Goal: Task Accomplishment & Management: Use online tool/utility

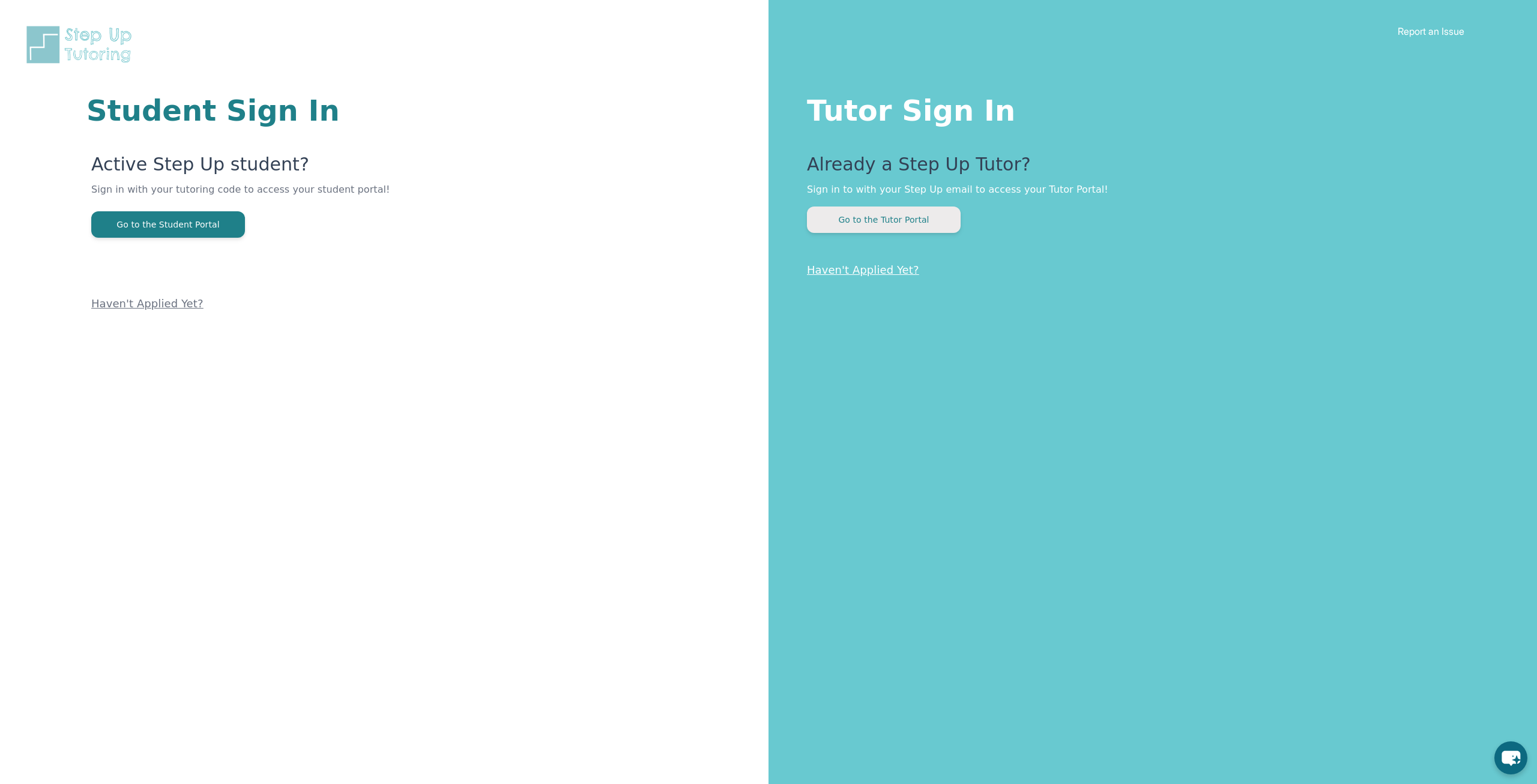
click at [943, 218] on button "Go to the Tutor Portal" at bounding box center [884, 219] width 154 height 26
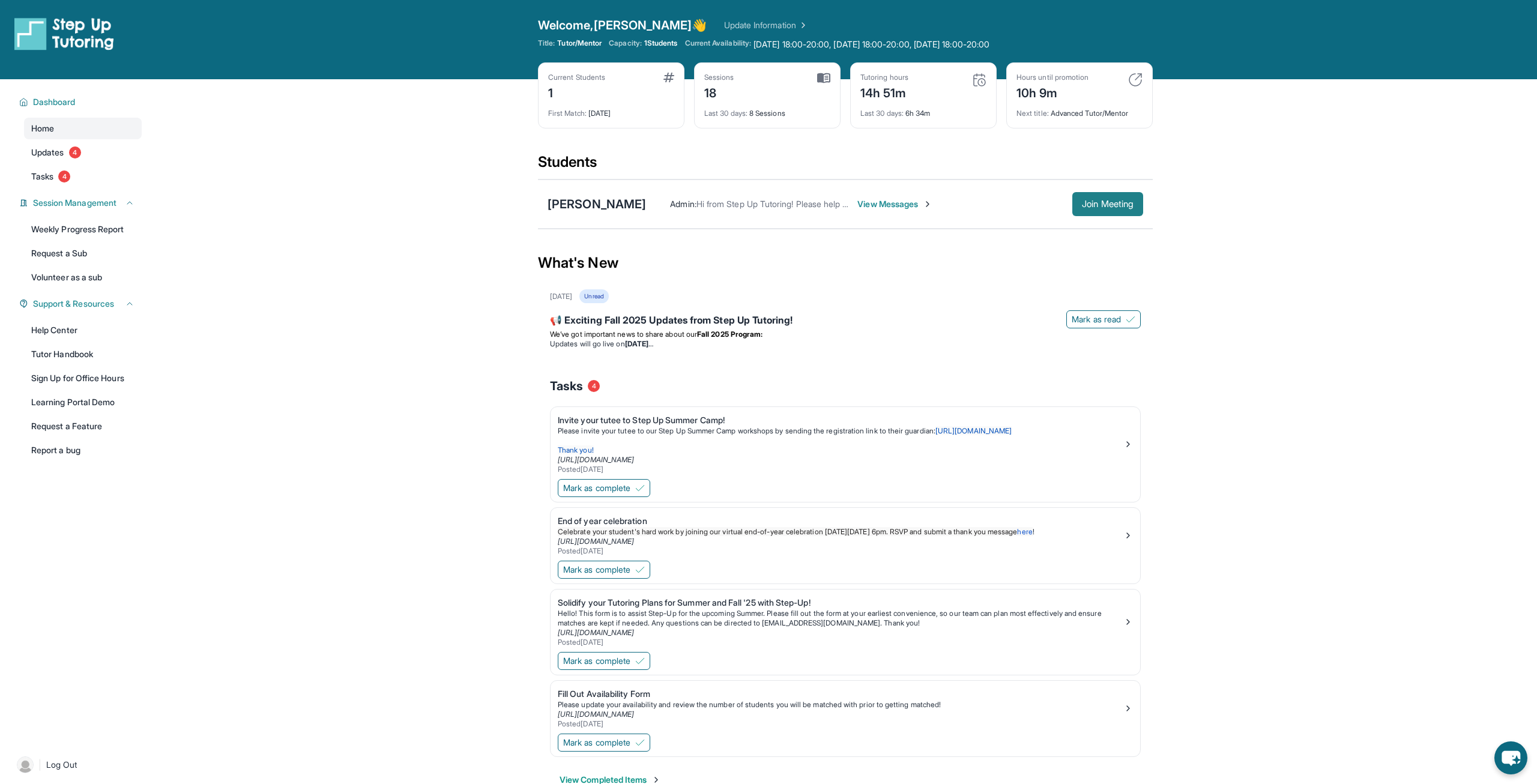
click at [1101, 208] on span "Join Meeting" at bounding box center [1107, 204] width 52 height 7
